Goal: Transaction & Acquisition: Purchase product/service

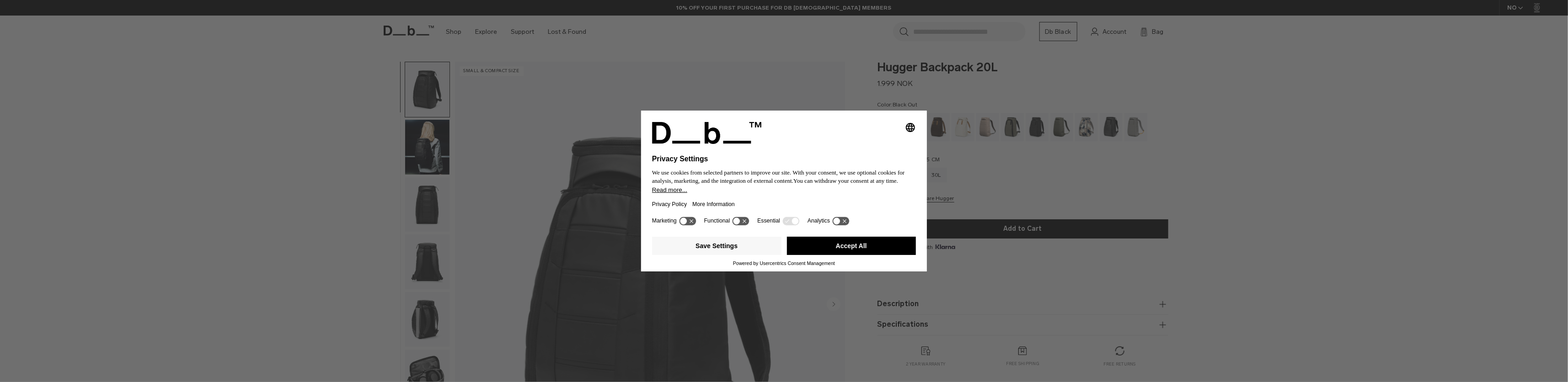
click at [832, 246] on button "Accept All" at bounding box center [852, 246] width 129 height 18
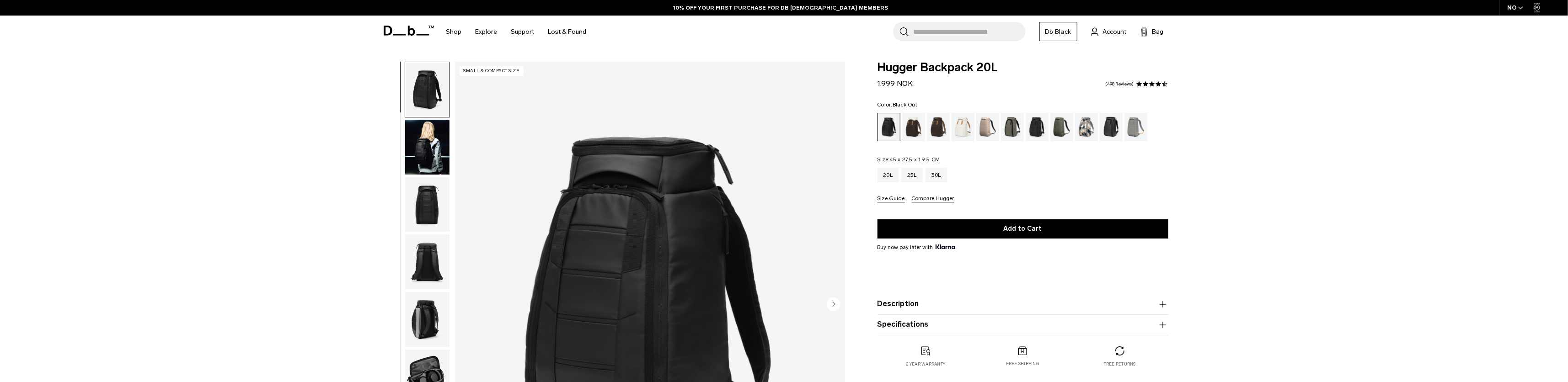
click at [846, 250] on div "01 / 10 Small & Compact Size" at bounding box center [611, 308] width 478 height 491
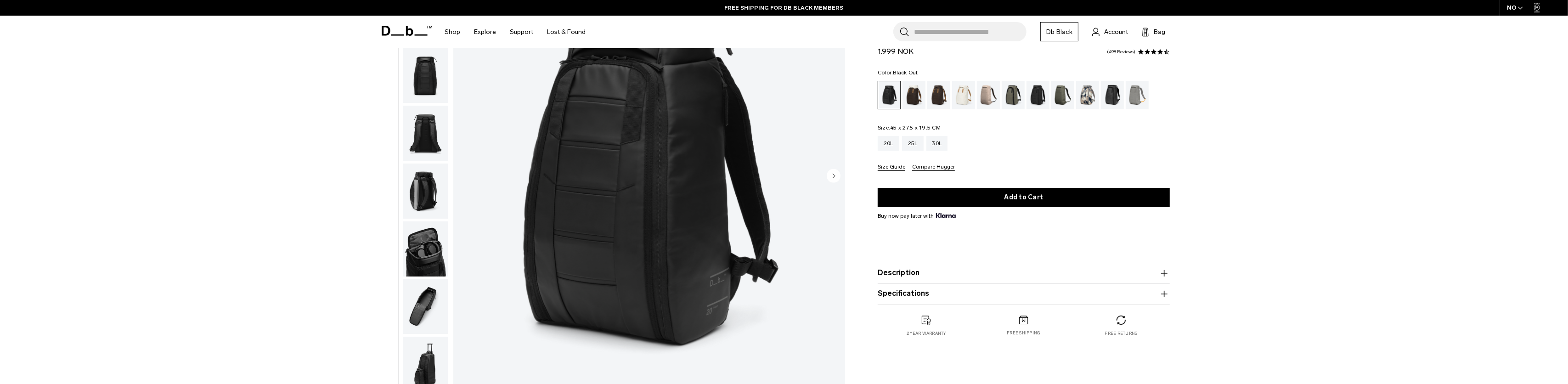
scroll to position [108, 0]
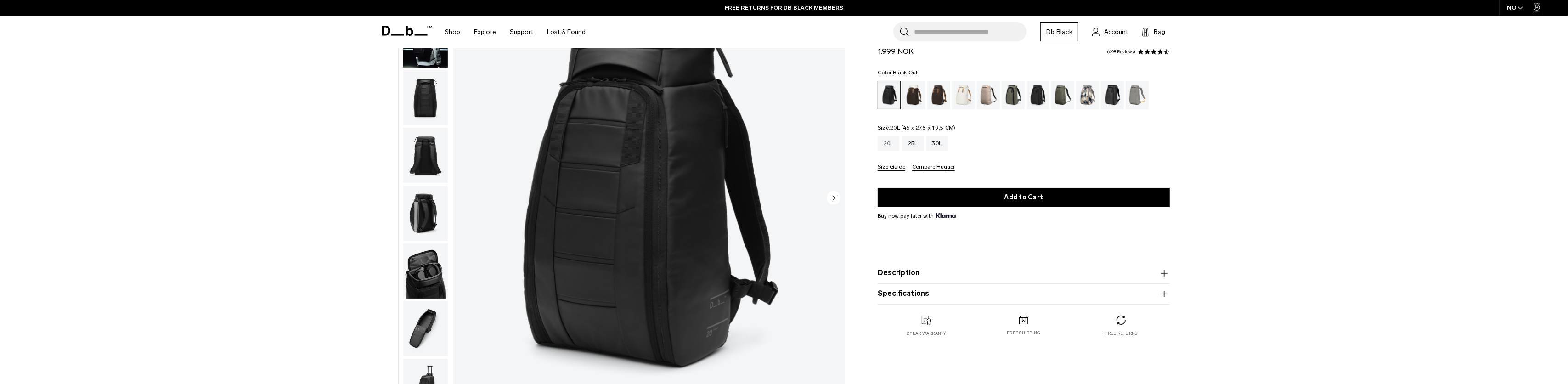
click at [888, 146] on div "20L" at bounding box center [889, 143] width 22 height 15
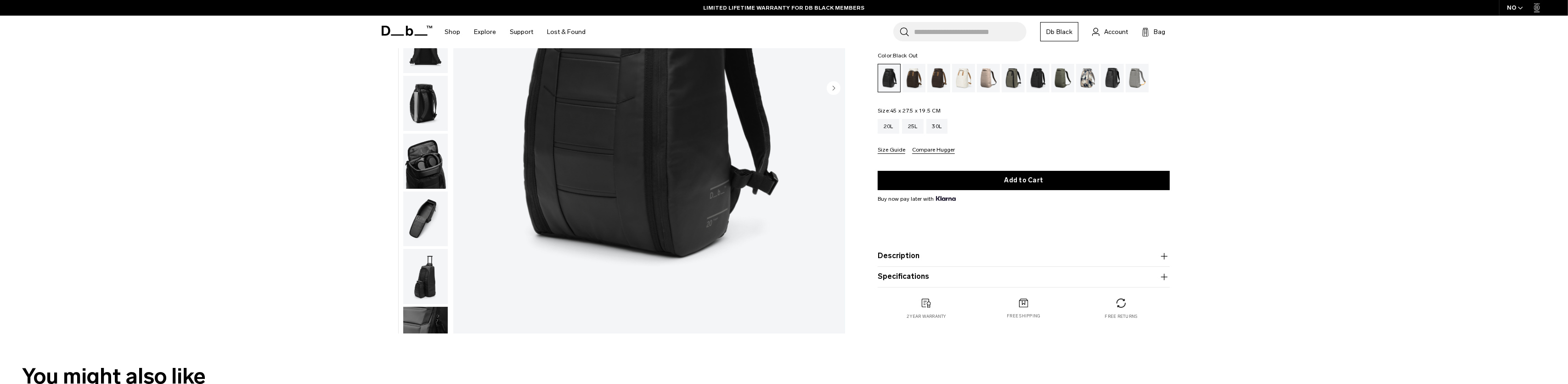
scroll to position [213, 0]
